Goal: Task Accomplishment & Management: Complete application form

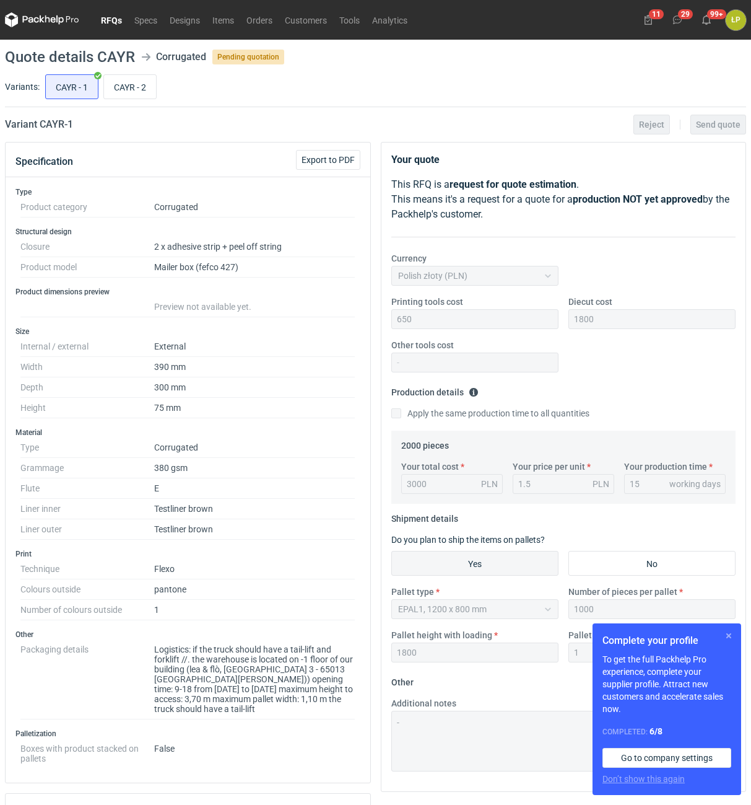
click at [724, 638] on button "button" at bounding box center [729, 635] width 15 height 15
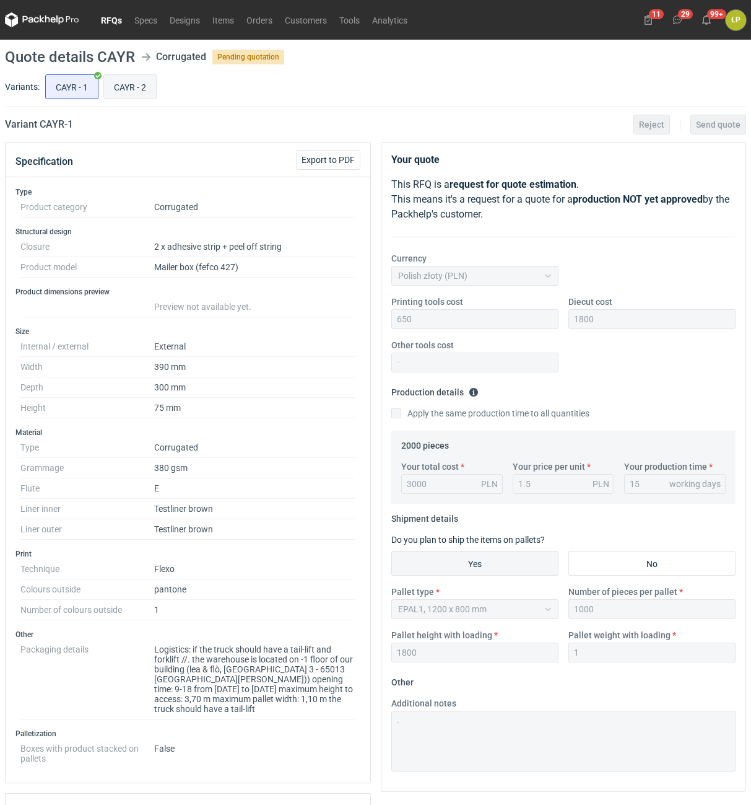
click at [141, 93] on input "CAYR - 2" at bounding box center [130, 87] width 52 height 24
radio input "true"
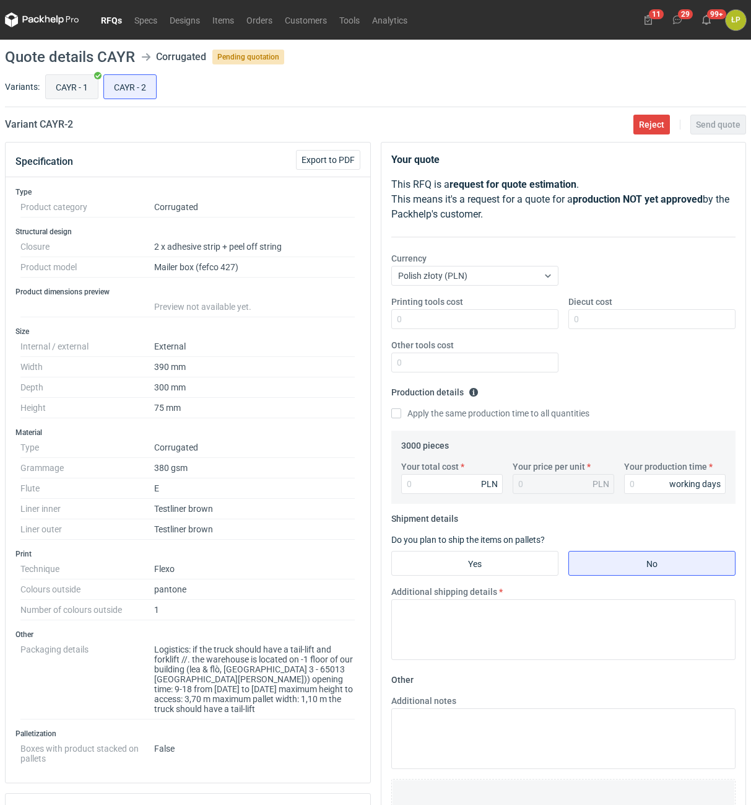
click at [78, 94] on input "CAYR - 1" at bounding box center [72, 87] width 52 height 24
radio input "true"
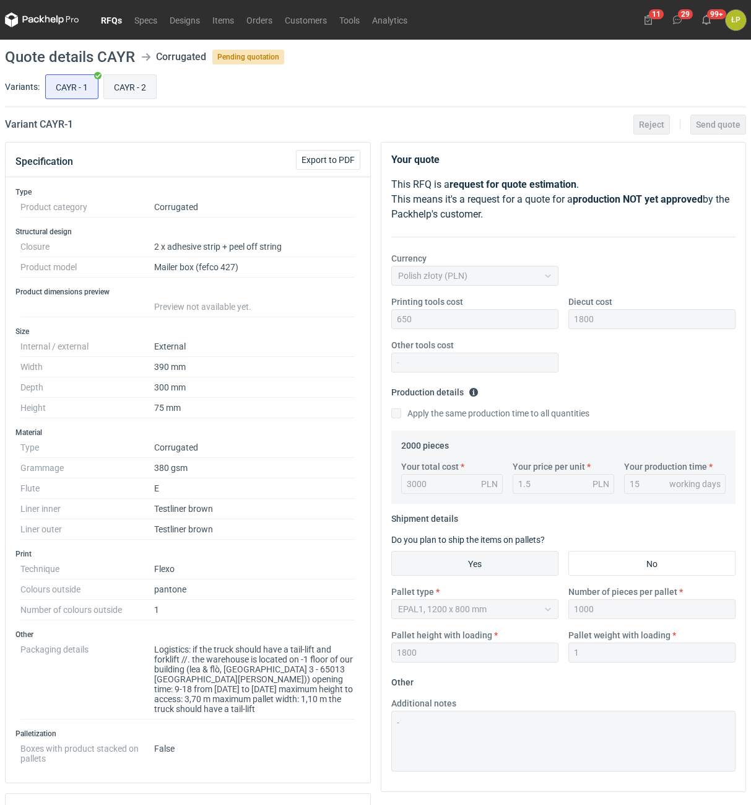
click at [126, 92] on input "CAYR - 2" at bounding box center [130, 87] width 52 height 24
radio input "true"
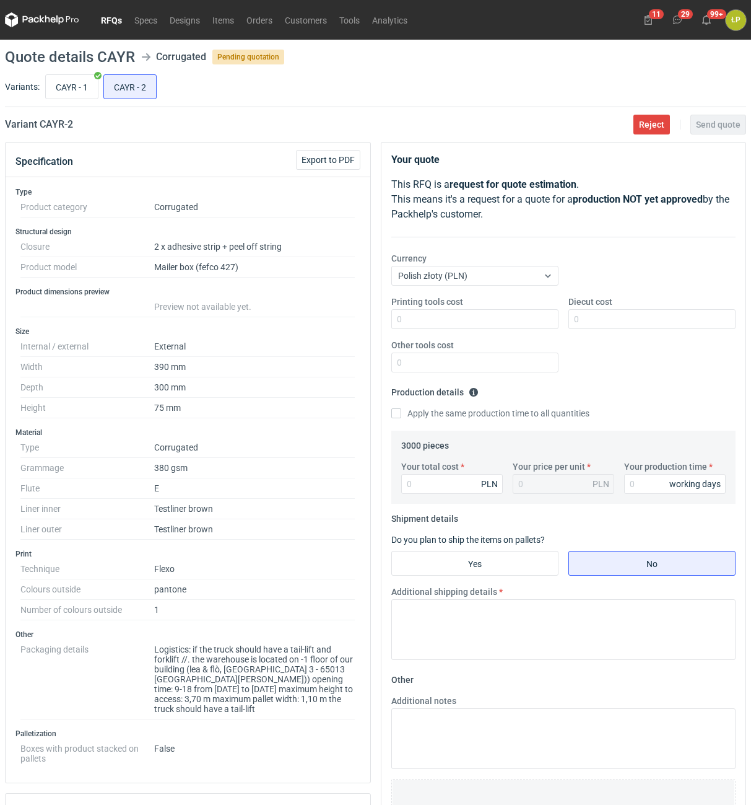
click at [57, 123] on h2 "Variant CAYR - 2" at bounding box center [39, 124] width 68 height 15
copy h2 "CAYR"
click at [68, 89] on input "CAYR - 1" at bounding box center [72, 87] width 52 height 24
radio input "true"
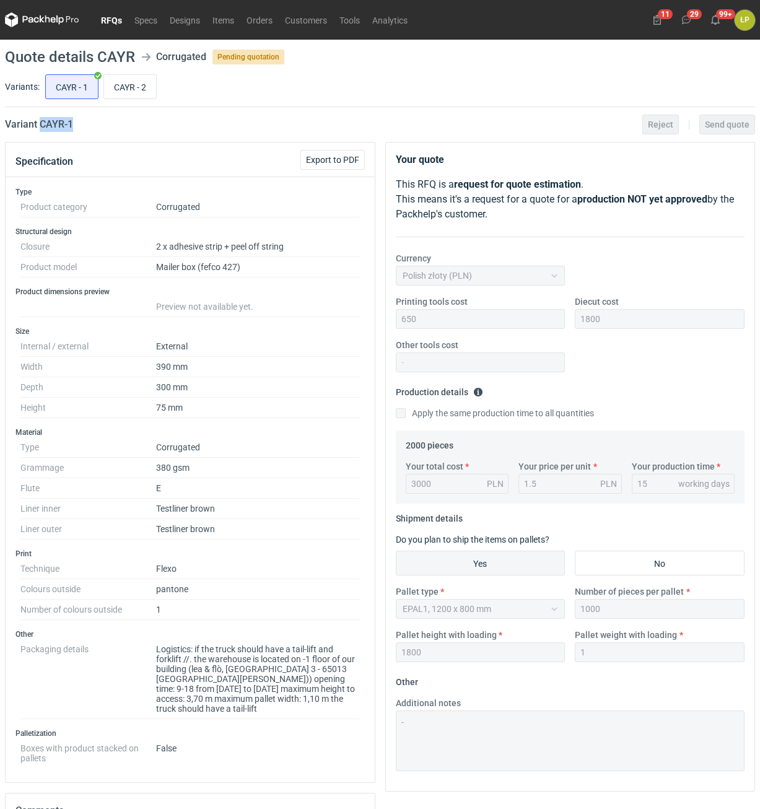
drag, startPoint x: 69, startPoint y: 129, endPoint x: 40, endPoint y: 130, distance: 29.1
click at [40, 130] on div "Variant CAYR - 1 Reject Send quote" at bounding box center [380, 124] width 750 height 15
copy h2 "CAYR - 1"
click at [148, 85] on input "CAYR - 2" at bounding box center [130, 87] width 52 height 24
radio input "true"
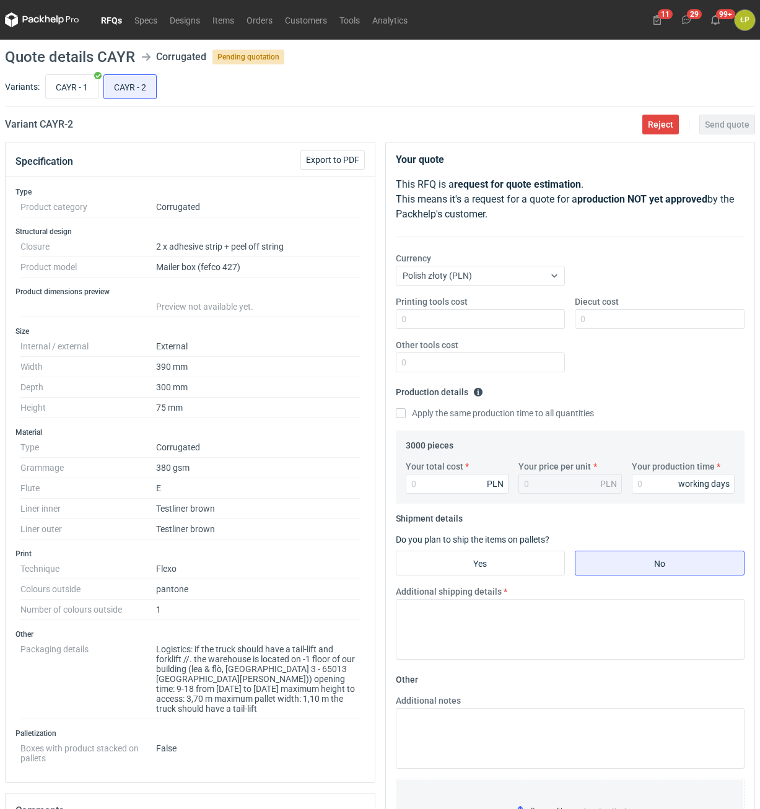
click at [454, 333] on div "Printing tools cost Diecut cost Other tools cost" at bounding box center [570, 338] width 359 height 87
click at [456, 324] on input "Printing tools cost" at bounding box center [481, 319] width 170 height 20
type input "650"
click at [590, 321] on input "Diecut cost" at bounding box center [660, 319] width 170 height 20
type input "1800"
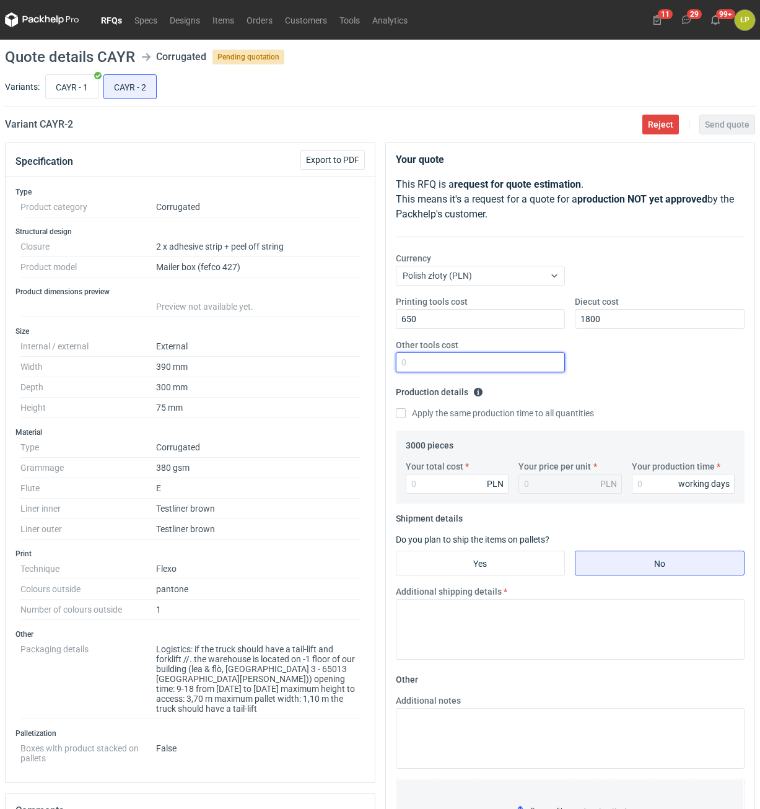
click at [547, 360] on input "Other tools cost" at bounding box center [481, 362] width 170 height 20
type input "0"
click at [644, 476] on input "Your production time" at bounding box center [683, 484] width 103 height 20
type input "15"
click at [445, 479] on input "Your total cost" at bounding box center [457, 484] width 103 height 20
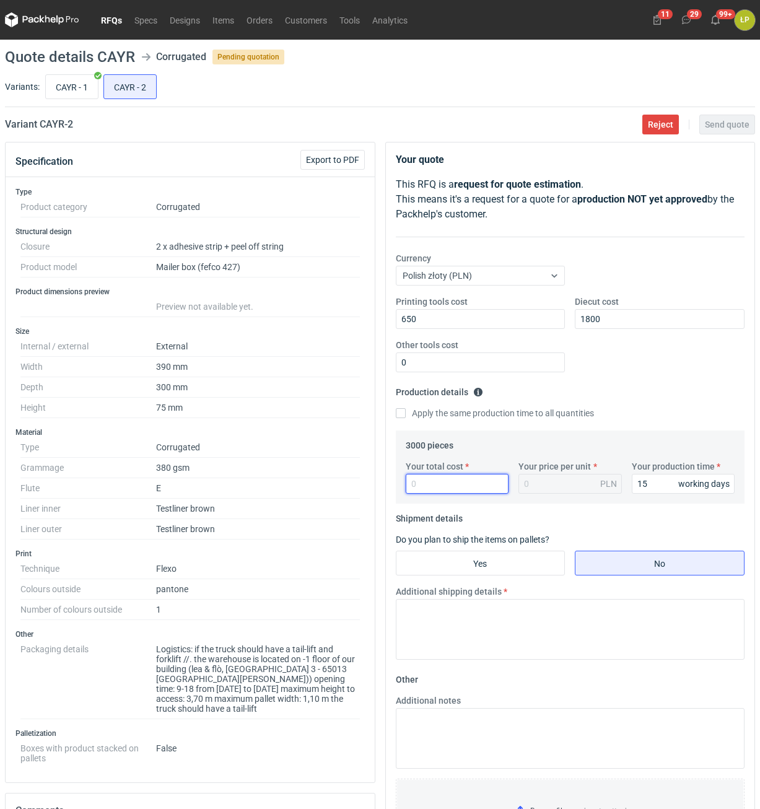
click at [456, 488] on input "Your total cost" at bounding box center [457, 484] width 103 height 20
click at [435, 479] on input "Your total cost" at bounding box center [457, 484] width 103 height 20
type input "4200"
type input "1.4"
click at [469, 556] on input "Yes" at bounding box center [480, 563] width 168 height 24
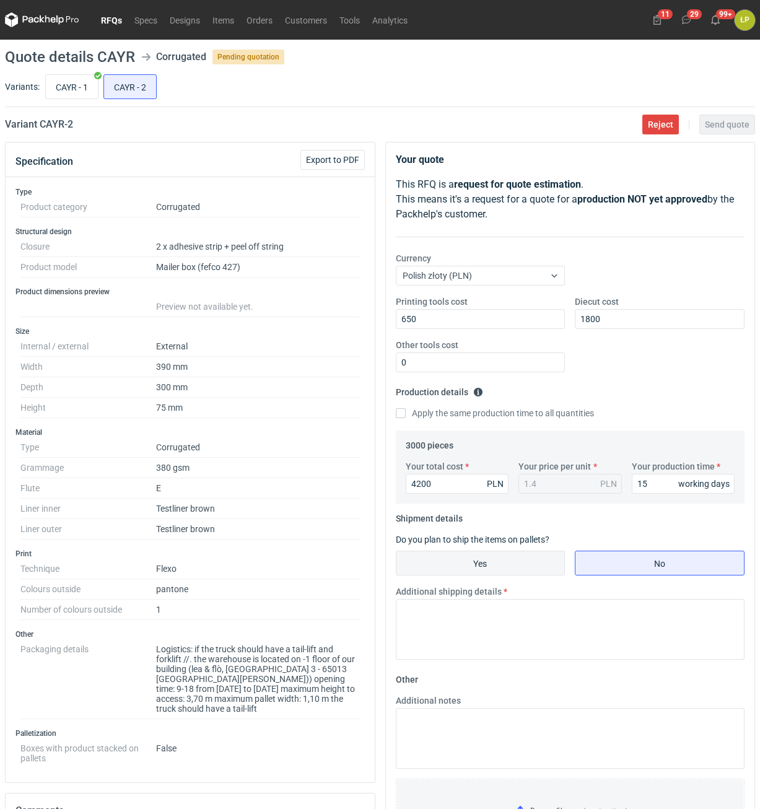
radio input "true"
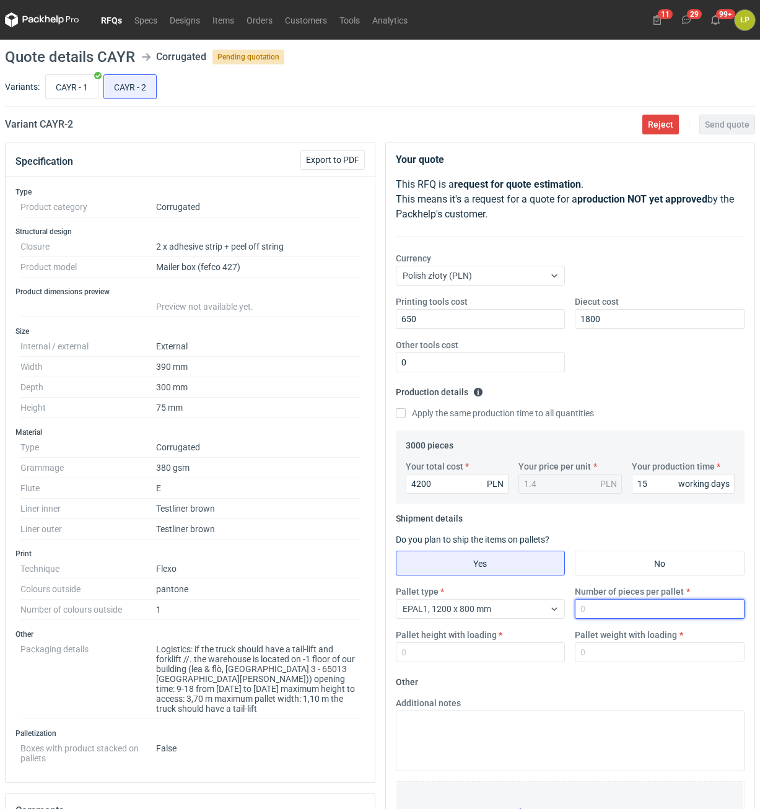
click at [598, 601] on input "Number of pieces per pallet" at bounding box center [660, 609] width 170 height 20
type input "1000"
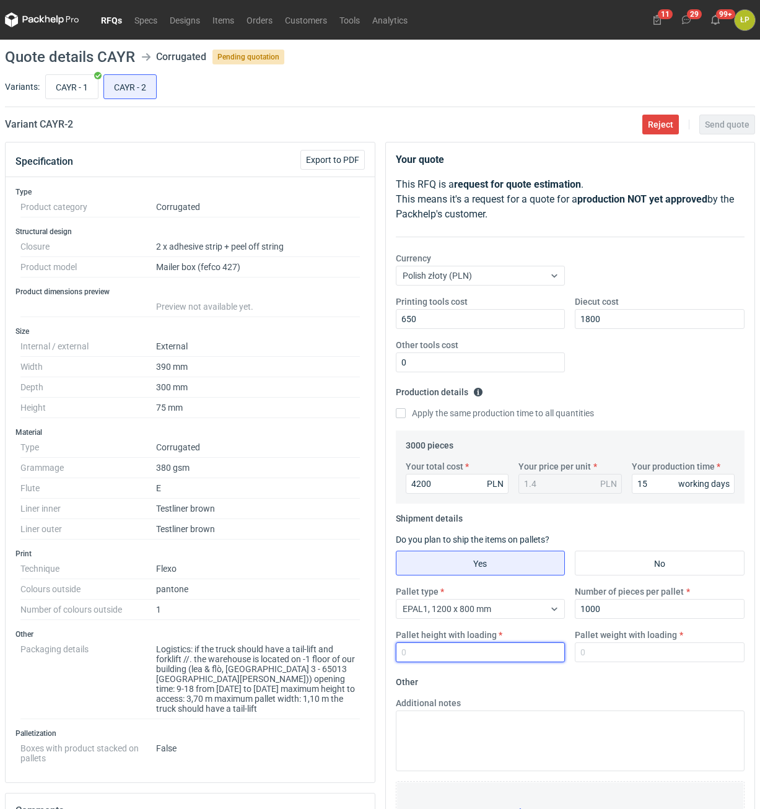
click at [527, 659] on input "Pallet height with loading" at bounding box center [481, 652] width 170 height 20
type input "1800"
click at [626, 654] on input "Pallet weight with loading" at bounding box center [660, 652] width 170 height 20
click at [69, 90] on input "CAYR - 1" at bounding box center [72, 87] width 52 height 24
radio input "true"
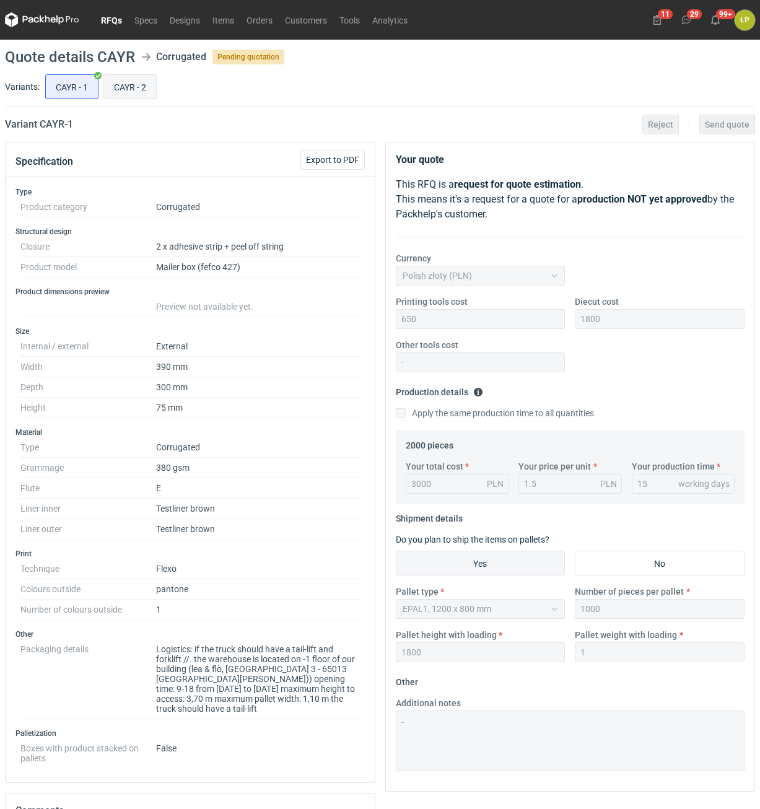
click at [136, 90] on input "CAYR - 2" at bounding box center [130, 87] width 52 height 24
radio input "true"
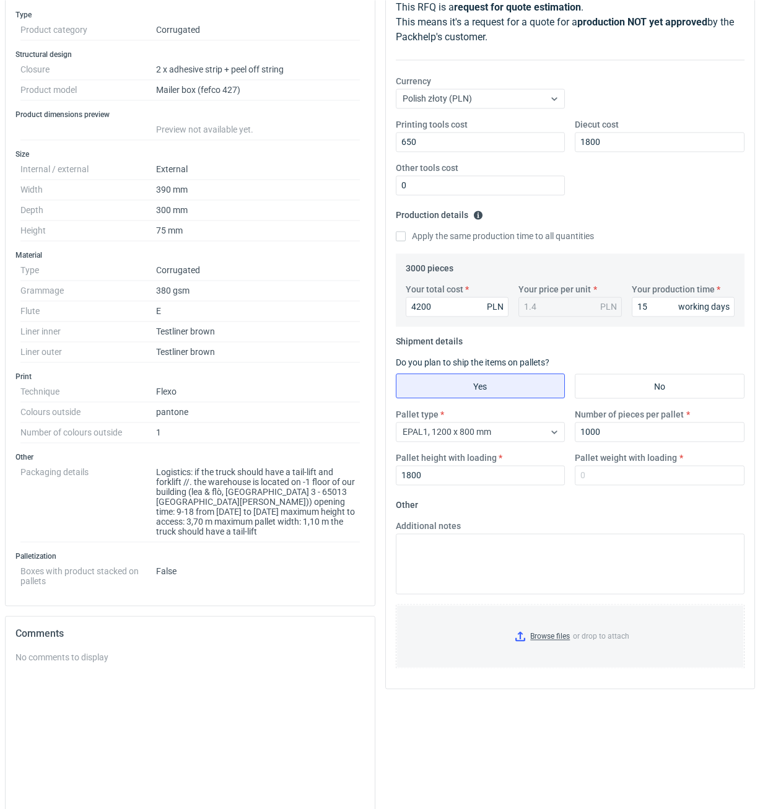
scroll to position [271, 0]
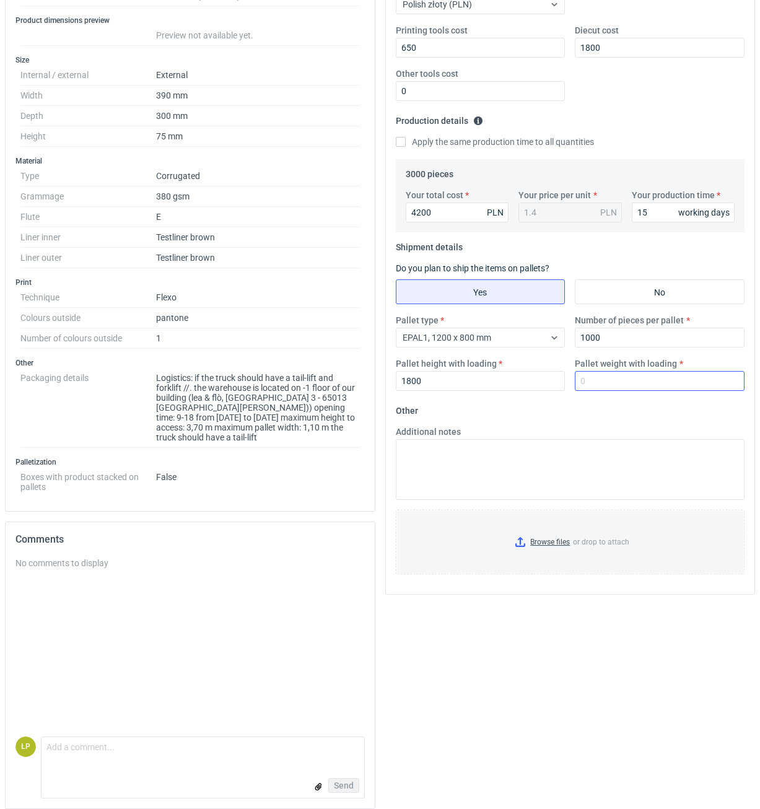
drag, startPoint x: 620, startPoint y: 391, endPoint x: 620, endPoint y: 383, distance: 8.7
click at [620, 391] on div "Pallet type EPAL1, 1200 x 800 mm Number of pieces per pallet 1000 Pallet height…" at bounding box center [570, 357] width 359 height 87
click at [620, 383] on input "Pallet weight with loading" at bounding box center [660, 381] width 170 height 20
type input "250"
click at [609, 420] on fieldset "Other Additional notes Browse files or drop to attach" at bounding box center [570, 492] width 349 height 183
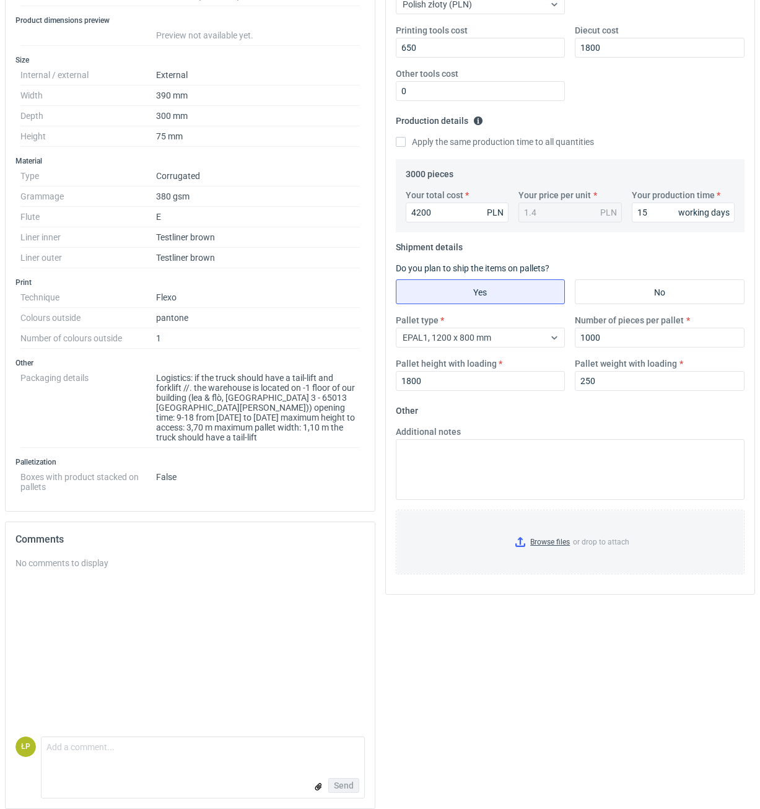
scroll to position [0, 0]
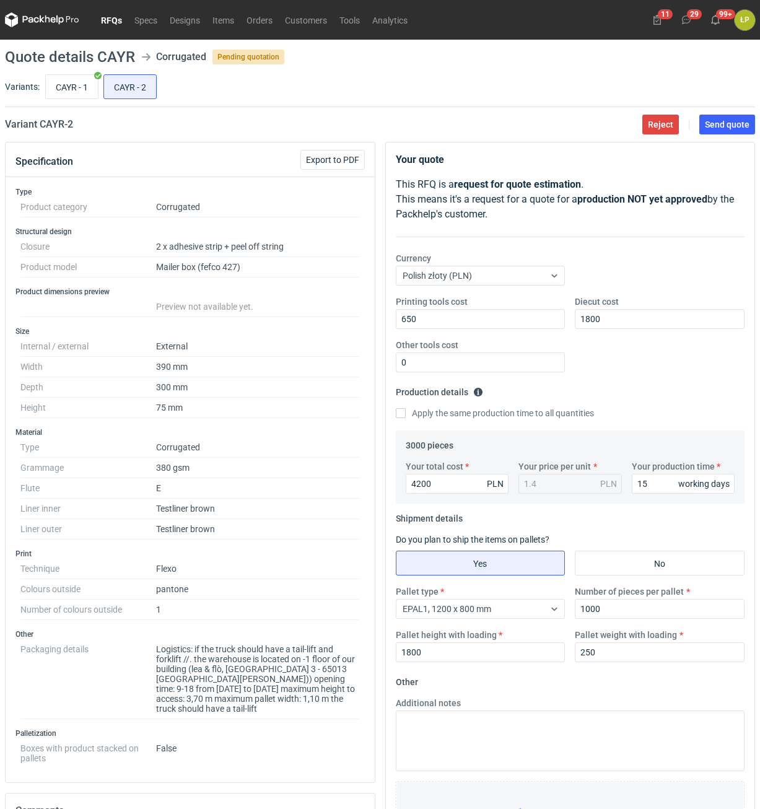
click at [725, 134] on main "Quote details CAYR Corrugated Pending quotation Variants: CAYR - 1 CAYR - 2 Var…" at bounding box center [380, 565] width 760 height 1050
click at [710, 138] on main "Quote details CAYR Corrugated Pending quotation Variants: CAYR - 1 CAYR - 2 Var…" at bounding box center [380, 565] width 760 height 1050
click at [717, 123] on span "Send quote" at bounding box center [727, 124] width 45 height 9
